Goal: Task Accomplishment & Management: Use online tool/utility

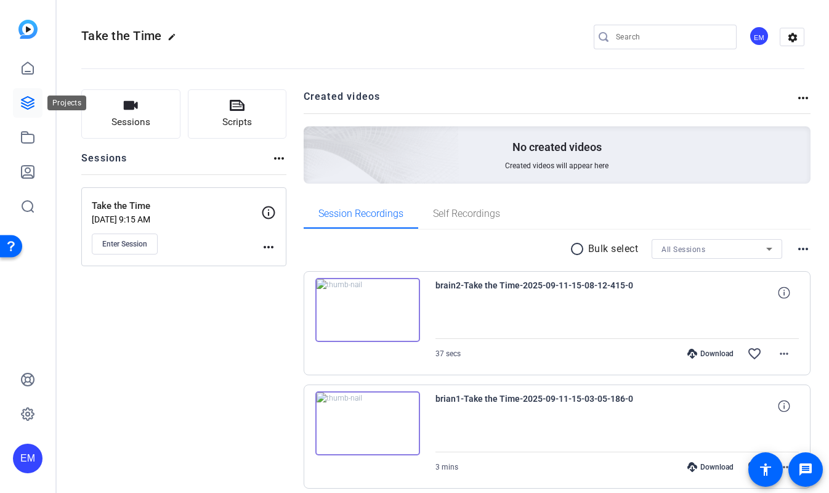
click at [30, 95] on link at bounding box center [28, 103] width 30 height 30
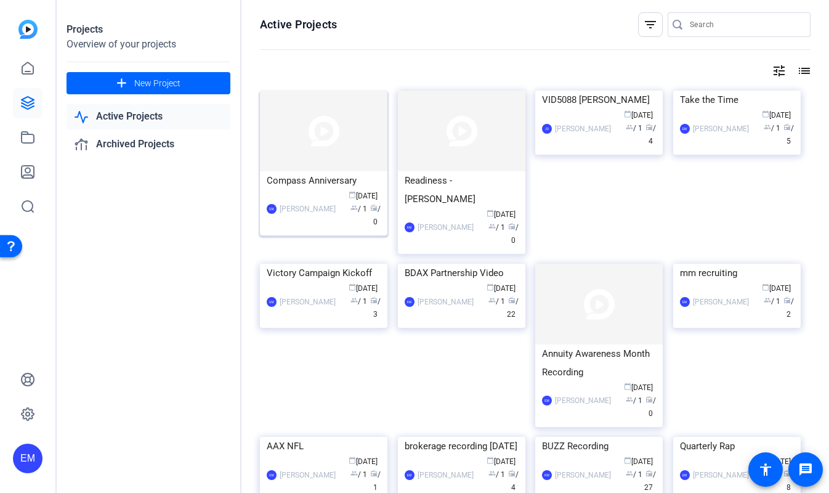
click at [333, 138] on img at bounding box center [323, 131] width 127 height 81
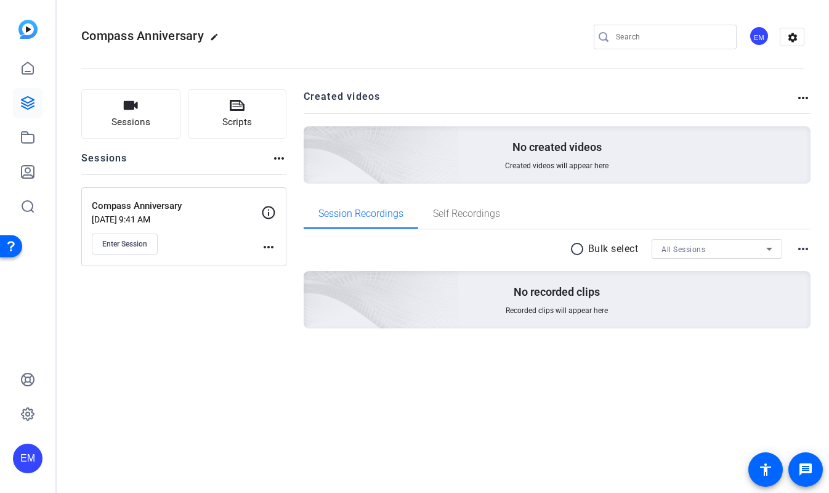
click at [190, 303] on div "Sessions Scripts Sessions more_horiz Compass Anniversary Sep 16, 2025 @ 9:41 AM…" at bounding box center [183, 228] width 205 height 278
click at [192, 275] on div "Sessions Scripts Sessions more_horiz Compass Anniversary Sep 16, 2025 @ 9:41 AM…" at bounding box center [183, 228] width 205 height 278
click at [123, 246] on span "Enter Session" at bounding box center [124, 244] width 45 height 10
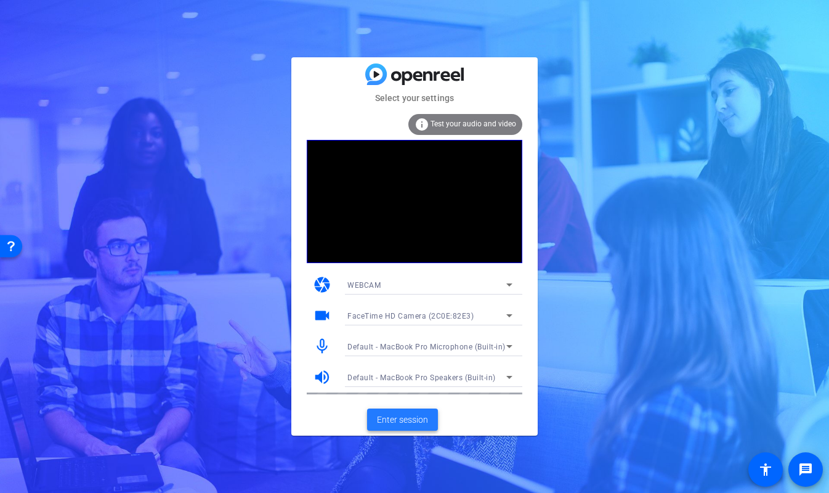
click at [406, 420] on span "Enter session" at bounding box center [402, 419] width 51 height 13
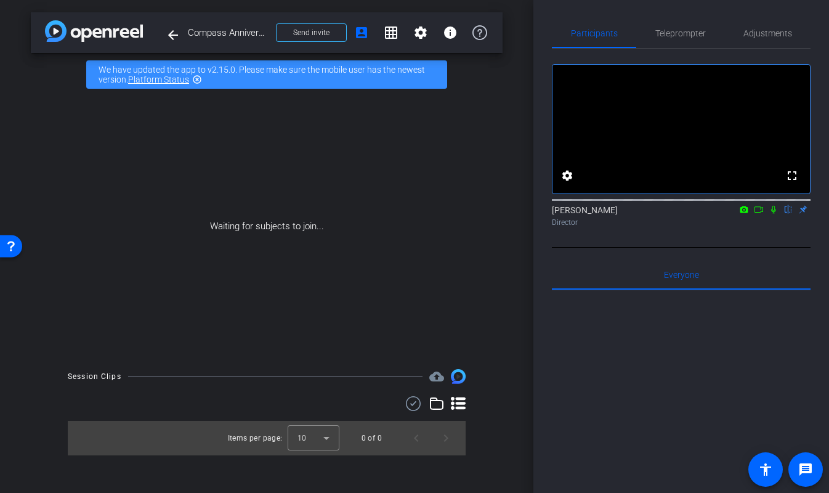
click at [531, 344] on div "arrow_back Compass Anniversary Back to project Send invite account_box grid_on …" at bounding box center [266, 246] width 533 height 493
click at [327, 38] on span at bounding box center [311, 33] width 70 height 30
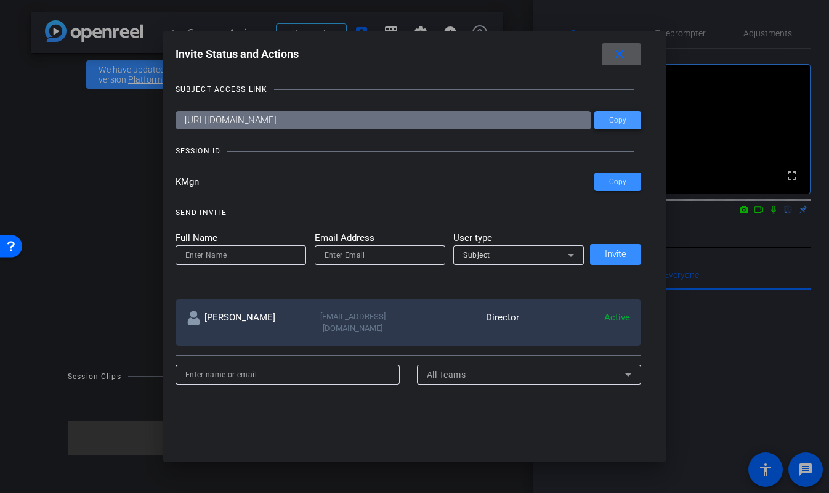
click at [631, 118] on span at bounding box center [617, 120] width 47 height 30
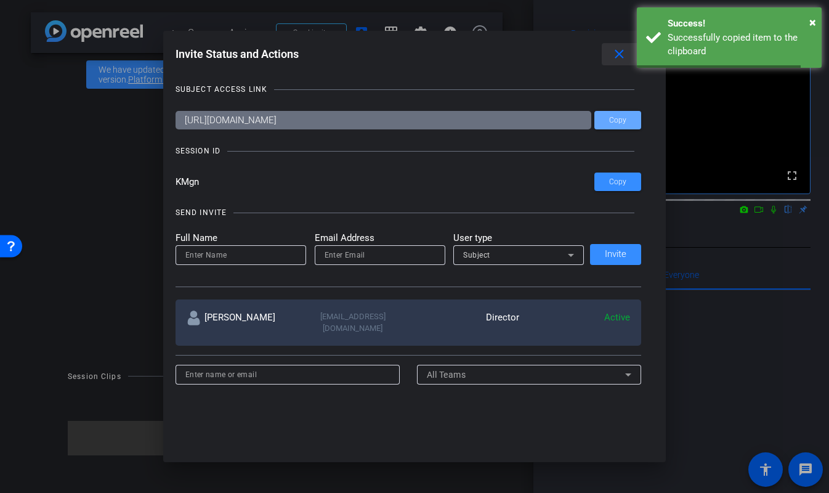
click at [621, 52] on mat-icon "close" at bounding box center [618, 54] width 15 height 15
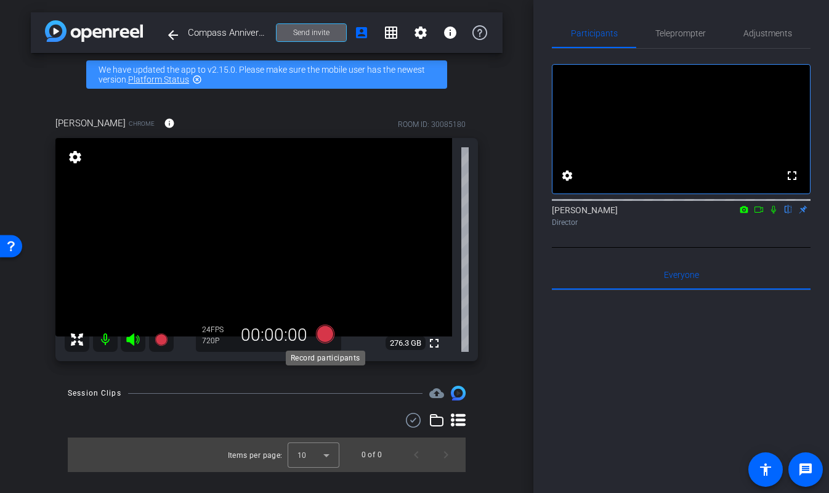
click at [323, 335] on icon at bounding box center [325, 334] width 18 height 18
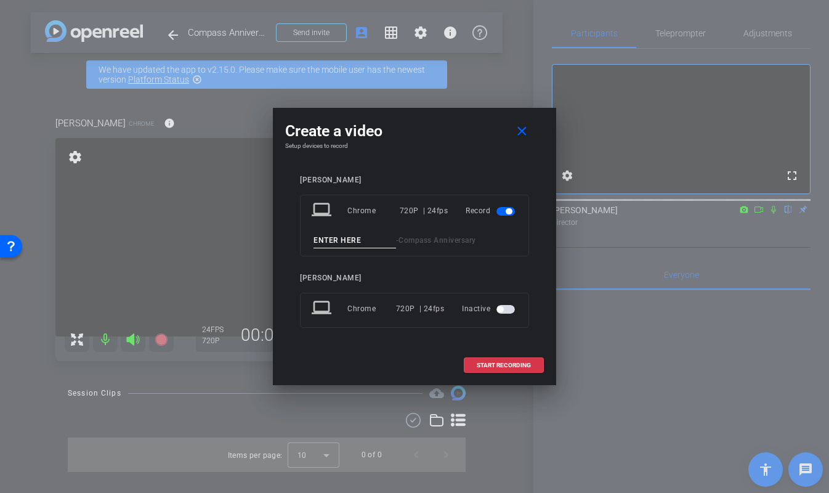
click at [363, 238] on input at bounding box center [354, 240] width 83 height 15
type input "[PERSON_NAME]"
click at [512, 368] on span at bounding box center [503, 365] width 79 height 30
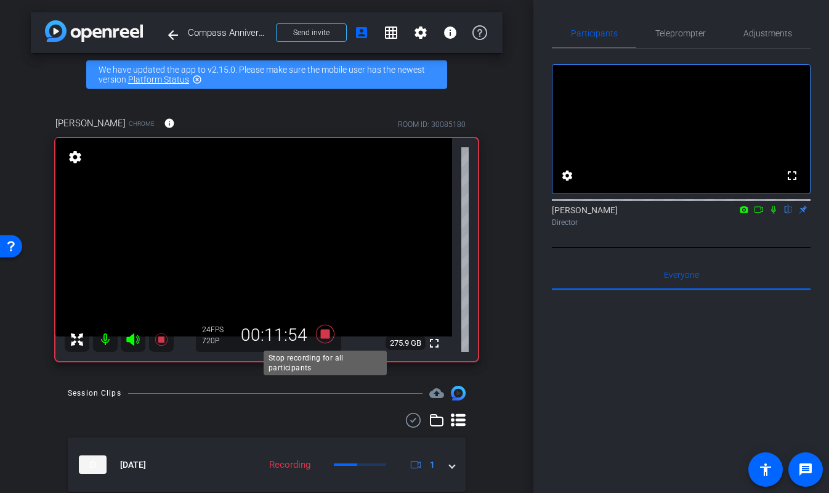
click at [323, 332] on icon at bounding box center [325, 334] width 18 height 18
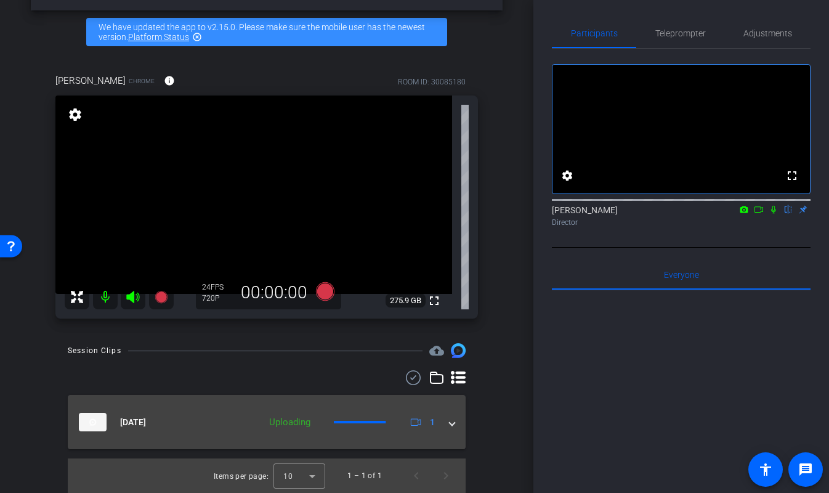
click at [457, 423] on mat-expansion-panel-header "[DATE] Uploading 1" at bounding box center [267, 422] width 398 height 54
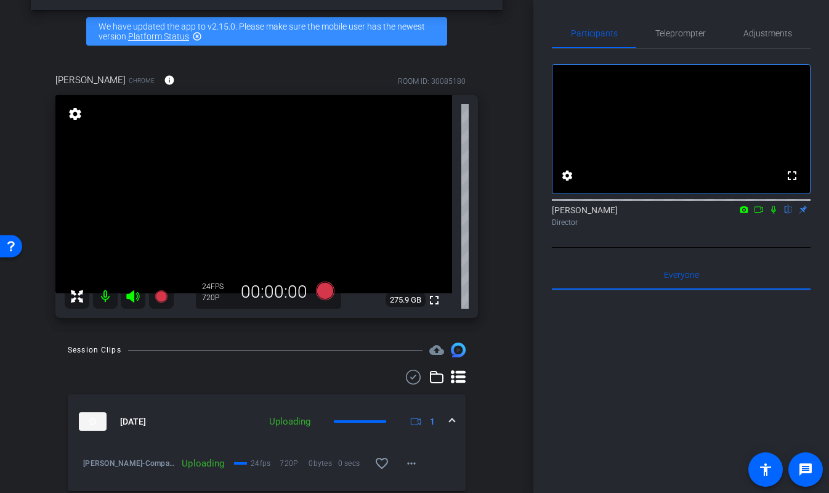
scroll to position [86, 0]
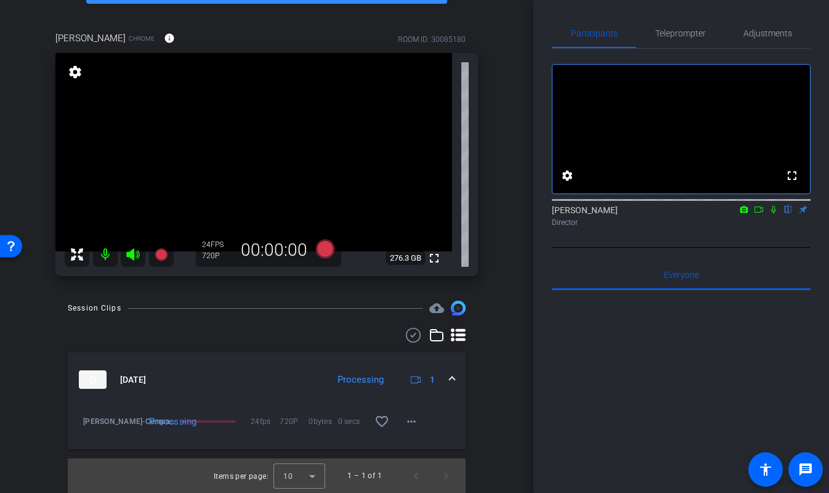
click at [516, 341] on div "arrow_back Compass Anniversary Back to project Send invite account_box grid_on …" at bounding box center [266, 161] width 533 height 493
